Goal: Task Accomplishment & Management: Manage account settings

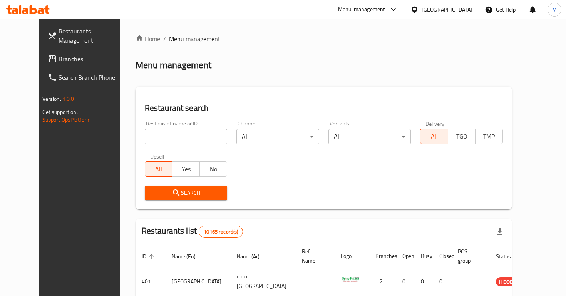
click at [160, 130] on div "Home / Menu management Menu management Restaurant search Restaurant name or ID …" at bounding box center [323, 274] width 376 height 480
click at [160, 130] on input "search" at bounding box center [186, 136] width 83 height 15
click at [167, 136] on input "search" at bounding box center [186, 136] width 83 height 15
type input "n"
click button "Search" at bounding box center [186, 193] width 83 height 14
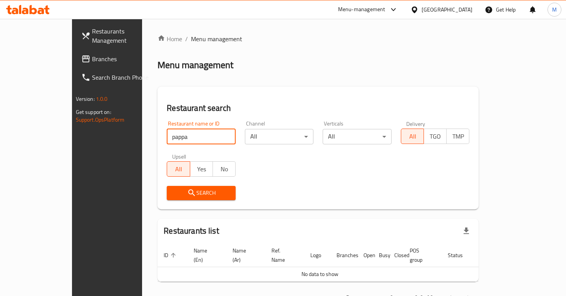
type input "pappa"
click button "Search" at bounding box center [201, 193] width 69 height 14
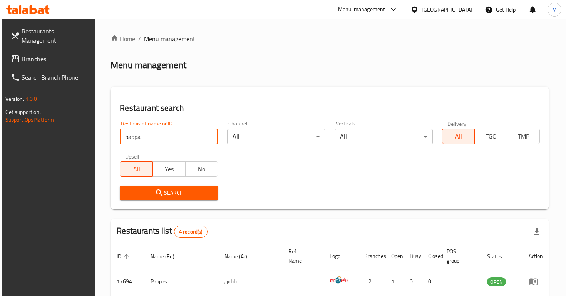
scroll to position [123, 0]
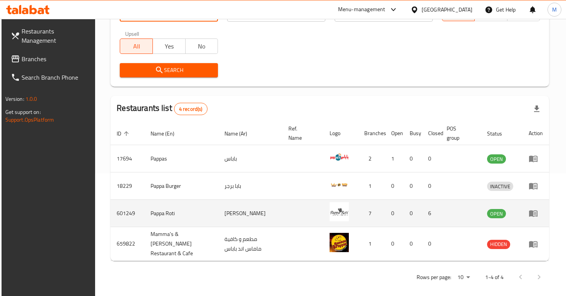
click at [537, 213] on icon "enhanced table" at bounding box center [532, 213] width 9 height 9
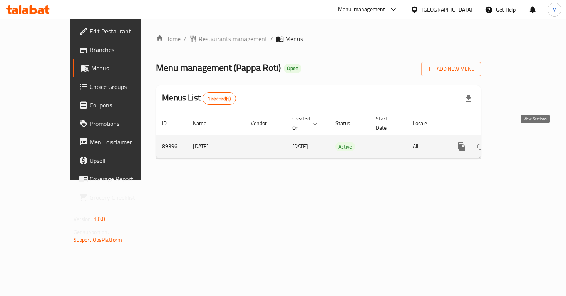
click at [520, 143] on icon "enhanced table" at bounding box center [516, 146] width 7 height 7
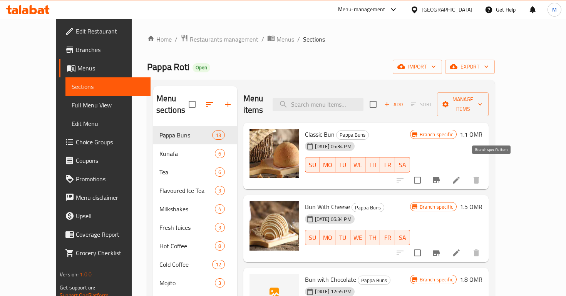
click at [441, 175] on icon "Branch-specific-item" at bounding box center [435, 179] width 9 height 9
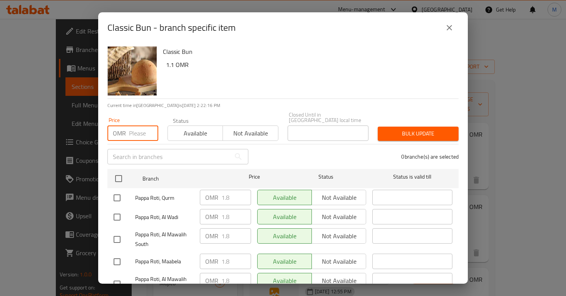
click at [140, 125] on input "number" at bounding box center [143, 132] width 29 height 15
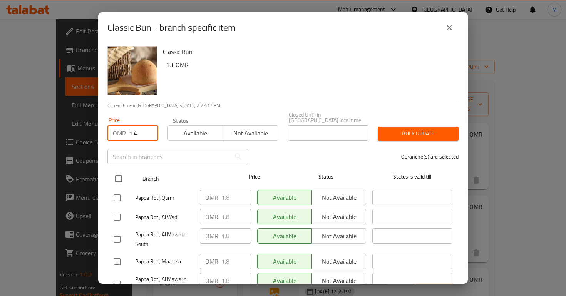
type input "1.4"
click at [125, 173] on input "checkbox" at bounding box center [118, 178] width 16 height 16
checkbox input "true"
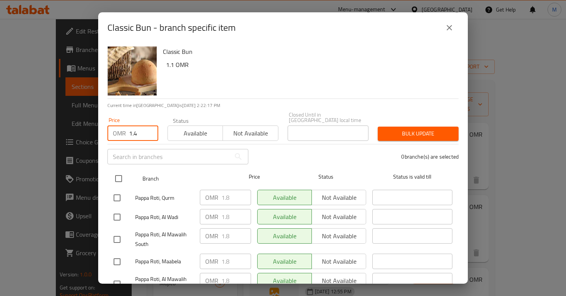
checkbox input "true"
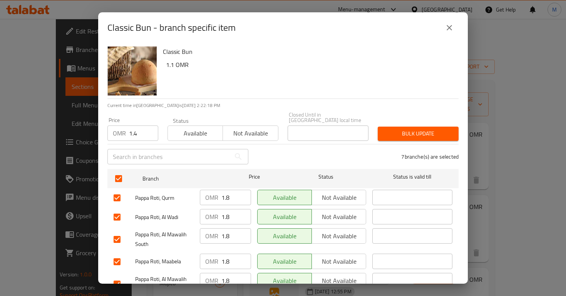
click at [424, 129] on span "Bulk update" at bounding box center [418, 134] width 68 height 10
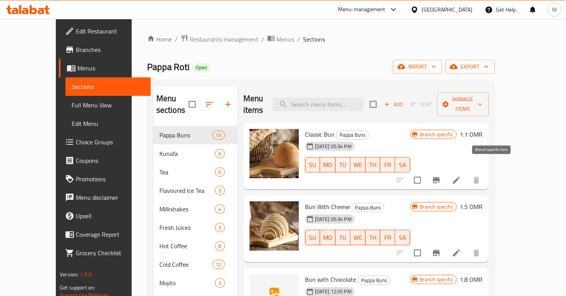
click at [441, 175] on icon "Branch-specific-item" at bounding box center [435, 179] width 9 height 9
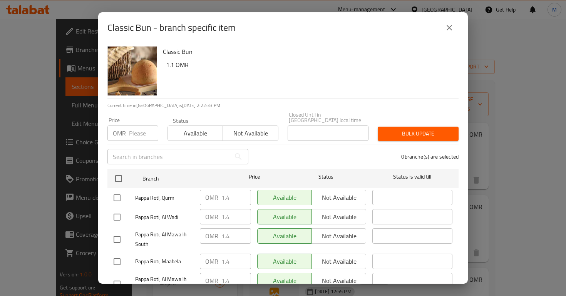
click at [488, 205] on div "Classic Bun - branch specific item Classic Bun 1.1 OMR Current time in [GEOGRAP…" at bounding box center [283, 148] width 566 height 296
click at [495, 235] on div "Classic Bun - branch specific item Classic Bun 1.1 OMR Current time in [GEOGRAP…" at bounding box center [283, 148] width 566 height 296
click at [494, 240] on div "Classic Bun - branch specific item Classic Bun 1.1 OMR Current time in [GEOGRAP…" at bounding box center [283, 148] width 566 height 296
click at [453, 30] on icon "close" at bounding box center [448, 27] width 9 height 9
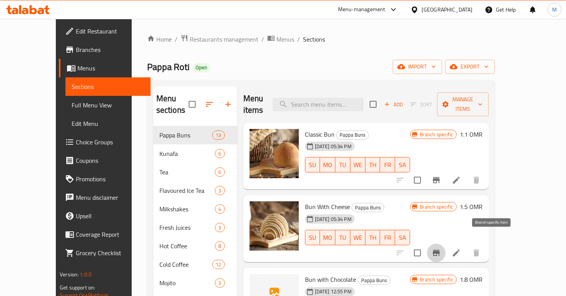
click at [439, 250] on icon "Branch-specific-item" at bounding box center [435, 253] width 7 height 6
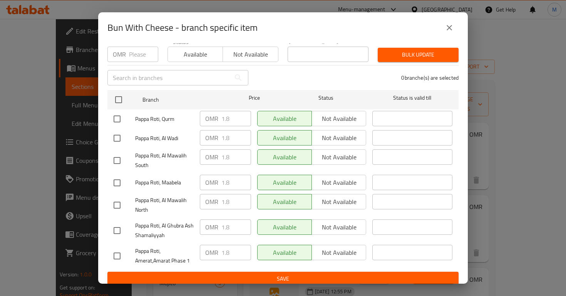
scroll to position [78, 0]
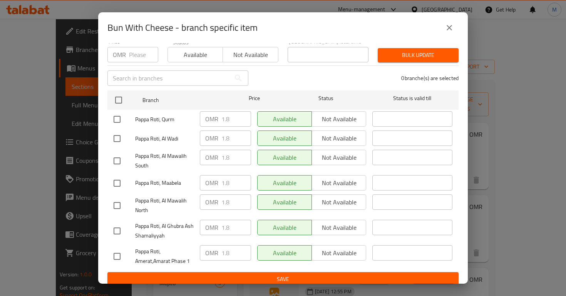
click at [483, 219] on div "Bun With Cheese - branch specific item Bun With Cheese 1.5 OMR Current time in …" at bounding box center [283, 148] width 566 height 296
click at [451, 23] on icon "close" at bounding box center [448, 27] width 9 height 9
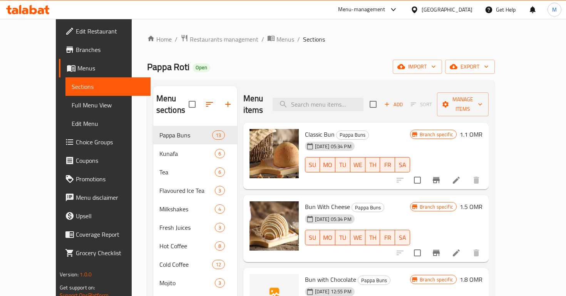
click at [427, 244] on button "Branch-specific-item" at bounding box center [436, 253] width 18 height 18
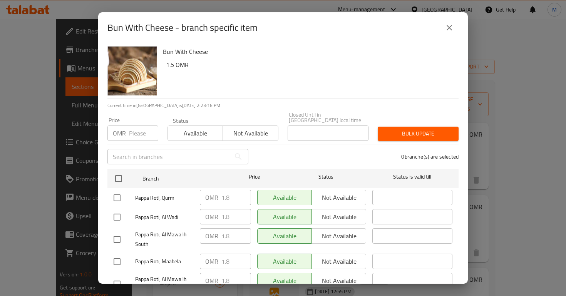
click at [439, 30] on div "Bun With Cheese - branch specific item" at bounding box center [282, 27] width 351 height 18
click at [455, 23] on button "close" at bounding box center [449, 27] width 18 height 18
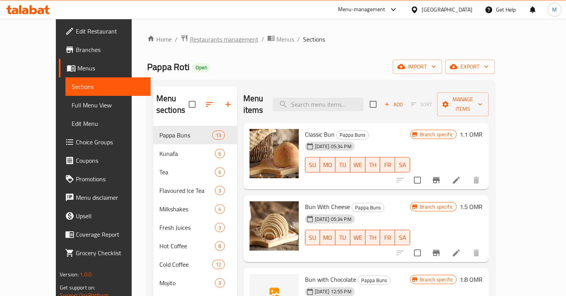
click at [194, 40] on span "Restaurants management" at bounding box center [224, 39] width 68 height 9
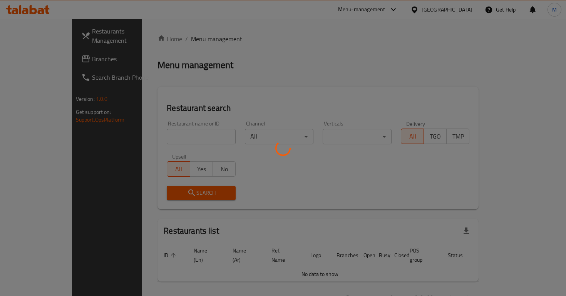
click at [182, 134] on div at bounding box center [283, 148] width 566 height 296
click at [183, 134] on div at bounding box center [283, 148] width 566 height 296
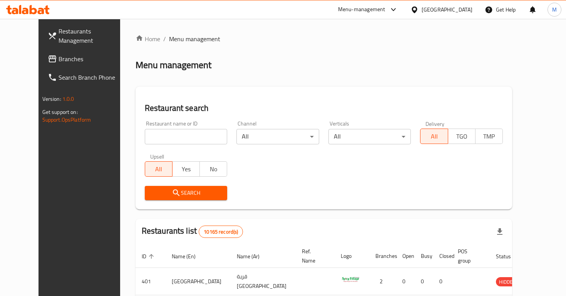
click at [183, 134] on input "search" at bounding box center [186, 136] width 83 height 15
click button "Search" at bounding box center [186, 193] width 83 height 14
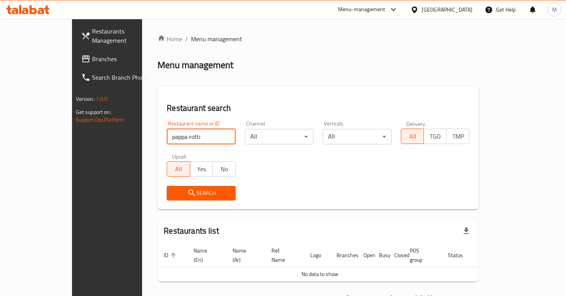
click at [167, 136] on input "pappa rotti" at bounding box center [201, 136] width 69 height 15
click at [167, 138] on input "pappa rotti" at bounding box center [201, 136] width 69 height 15
type input "pappa roti"
click button "Search" at bounding box center [201, 193] width 69 height 14
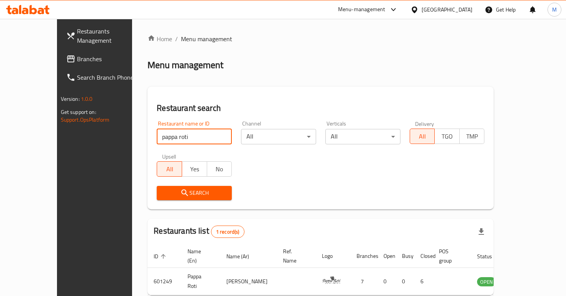
scroll to position [32, 0]
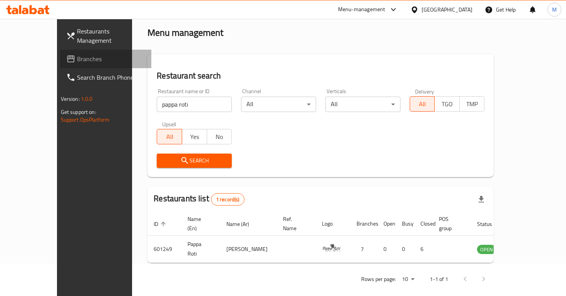
click at [77, 54] on span "Branches" at bounding box center [111, 58] width 68 height 9
